Goal: Transaction & Acquisition: Purchase product/service

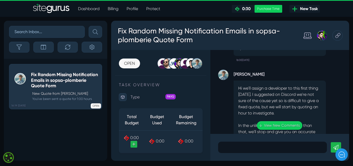
scroll to position [-123, 0]
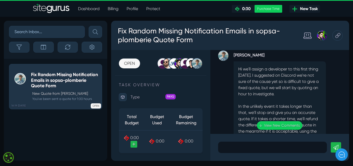
drag, startPoint x: 245, startPoint y: 94, endPoint x: 311, endPoint y: 94, distance: 66.2
click at [311, 94] on p "Hi we'll assign a developer to this first thing tomorrow. I suggested on Discor…" at bounding box center [279, 103] width 83 height 74
click at [288, 95] on p "Hi we'll assign a developer to this first thing tomorrow. I suggested on Discor…" at bounding box center [279, 103] width 83 height 74
click at [283, 95] on div ".cls-1{fill-rule:evenodd;fill:url(#linear-gradient);} 0:06 Fix Random Missing N…" at bounding box center [279, 92] width 139 height 84
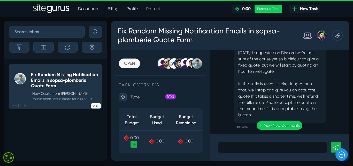
scroll to position [-97, 0]
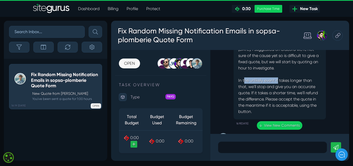
drag, startPoint x: 245, startPoint y: 80, endPoint x: 279, endPoint y: 81, distance: 33.7
click at [279, 81] on p "Hi we'll assign a developer to this first thing tomorrow. I suggested on Discor…" at bounding box center [279, 77] width 83 height 74
drag, startPoint x: 284, startPoint y: 81, endPoint x: 307, endPoint y: 81, distance: 23.0
click at [307, 81] on p "Hi we'll assign a developer to this first thing tomorrow. I suggested on Discor…" at bounding box center [279, 77] width 83 height 74
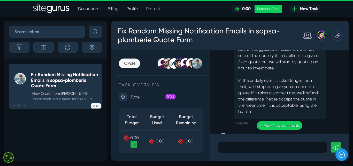
click at [257, 85] on p "Hi we'll assign a developer to this first thing tomorrow. I suggested on Discor…" at bounding box center [279, 77] width 83 height 74
drag, startPoint x: 244, startPoint y: 82, endPoint x: 312, endPoint y: 81, distance: 68.0
click at [312, 81] on p "Hi we'll assign a developer to this first thing tomorrow. I suggested on Discor…" at bounding box center [279, 77] width 83 height 74
click at [247, 89] on p "Hi we'll assign a developer to this first thing tomorrow. I suggested on Discor…" at bounding box center [279, 77] width 83 height 74
drag, startPoint x: 252, startPoint y: 86, endPoint x: 311, endPoint y: 86, distance: 58.7
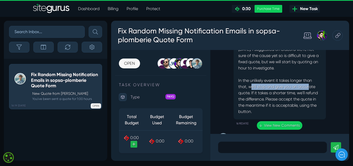
click at [311, 86] on p "Hi we'll assign a developer to this first thing tomorrow. I suggested on Discor…" at bounding box center [279, 77] width 83 height 74
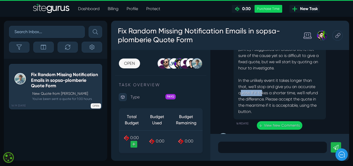
drag, startPoint x: 242, startPoint y: 93, endPoint x: 263, endPoint y: 93, distance: 21.2
click at [263, 93] on p "Hi we'll assign a developer to this first thing tomorrow. I suggested on Discor…" at bounding box center [279, 77] width 83 height 74
click at [270, 93] on p "Hi we'll assign a developer to this first thing tomorrow. I suggested on Discor…" at bounding box center [279, 77] width 83 height 74
drag, startPoint x: 250, startPoint y: 93, endPoint x: 289, endPoint y: 93, distance: 38.8
click at [289, 93] on p "Hi we'll assign a developer to this first thing tomorrow. I suggested on Discor…" at bounding box center [279, 77] width 83 height 74
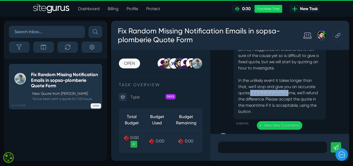
click at [289, 93] on p "Hi we'll assign a developer to this first thing tomorrow. I suggested on Discor…" at bounding box center [279, 77] width 83 height 74
drag, startPoint x: 248, startPoint y: 99, endPoint x: 282, endPoint y: 99, distance: 34.6
click at [282, 99] on p "Hi we'll assign a developer to this first thing tomorrow. I suggested on Discor…" at bounding box center [279, 77] width 83 height 74
click at [286, 99] on p "Hi we'll assign a developer to this first thing tomorrow. I suggested on Discor…" at bounding box center [279, 77] width 83 height 74
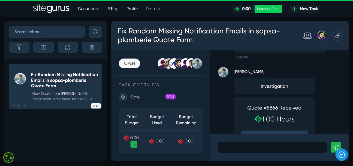
scroll to position [0, 0]
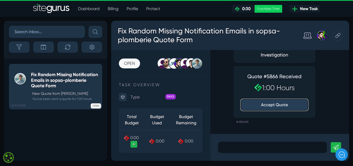
click at [272, 105] on button "Accept Quote" at bounding box center [274, 104] width 67 height 11
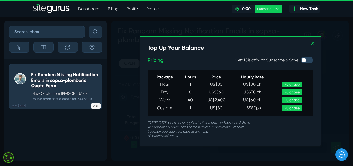
scroll to position [-103, 0]
click at [309, 61] on div at bounding box center [307, 60] width 12 height 7
click at [301, 57] on input "checkbox" at bounding box center [300, 56] width 0 height 0
click at [307, 61] on div at bounding box center [307, 60] width 12 height 7
click at [301, 57] on input "checkbox" at bounding box center [300, 56] width 0 height 0
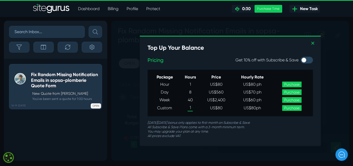
click at [309, 61] on div at bounding box center [307, 60] width 12 height 7
click at [301, 57] on input "checkbox" at bounding box center [300, 56] width 0 height 0
click at [304, 61] on div at bounding box center [307, 60] width 12 height 7
click at [301, 57] on input "checkbox" at bounding box center [300, 56] width 0 height 0
click at [311, 60] on div at bounding box center [307, 60] width 12 height 7
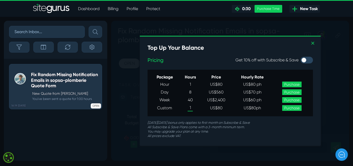
click at [301, 57] on input "checkbox" at bounding box center [300, 56] width 0 height 0
checkbox input "true"
click at [297, 84] on link "Purchase" at bounding box center [291, 84] width 19 height 6
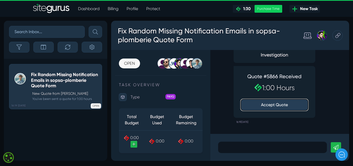
click at [273, 105] on button "Accept Quote" at bounding box center [274, 104] width 67 height 11
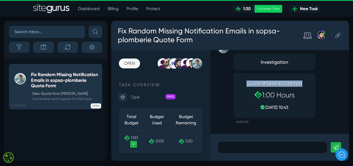
drag, startPoint x: 247, startPoint y: 84, endPoint x: 302, endPoint y: 82, distance: 55.6
click at [302, 82] on h4 "Quote #5866 Accepted" at bounding box center [274, 83] width 67 height 6
click at [301, 94] on h2 "1:00 Hours" at bounding box center [274, 95] width 67 height 8
